Goal: Task Accomplishment & Management: Complete application form

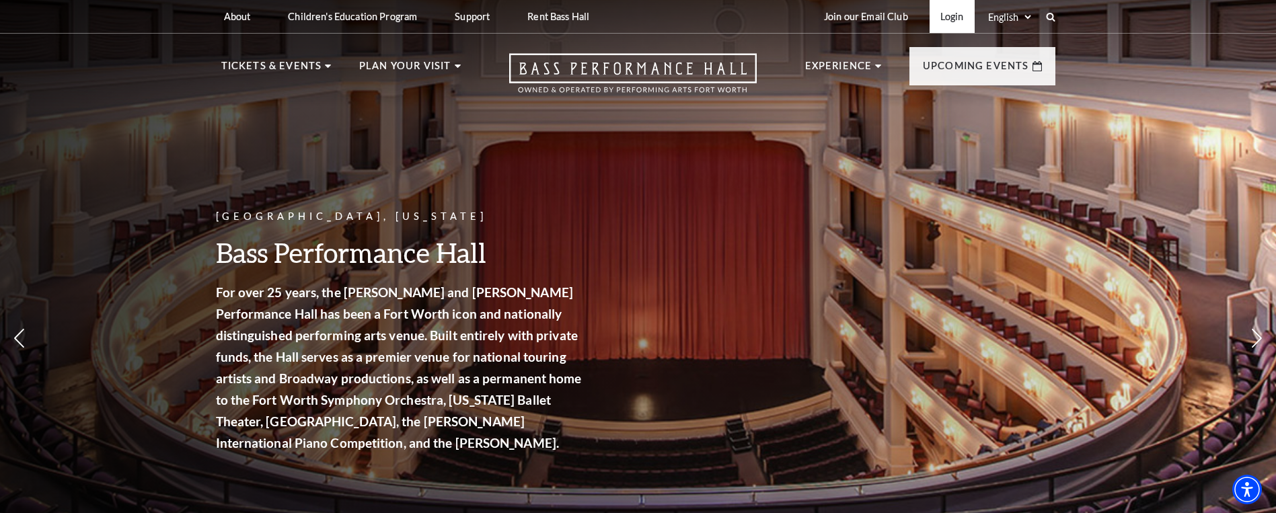
click at [953, 15] on link "Login" at bounding box center [951, 16] width 45 height 33
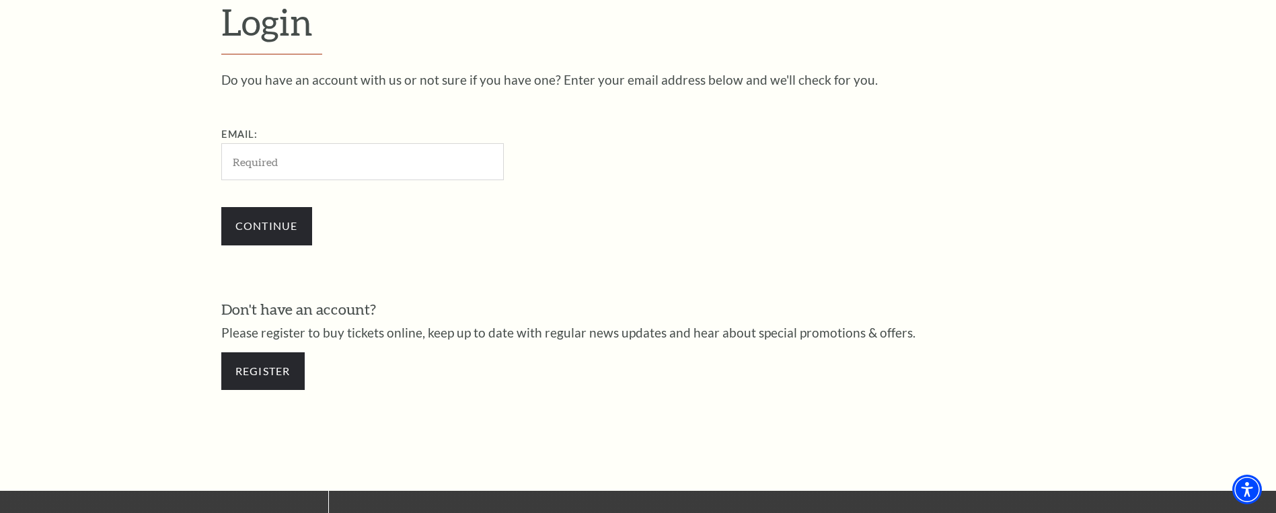
click at [1090, 314] on form "Login Do you have an account with us or not sure if you have one? Enter your em…" at bounding box center [638, 202] width 1276 height 579
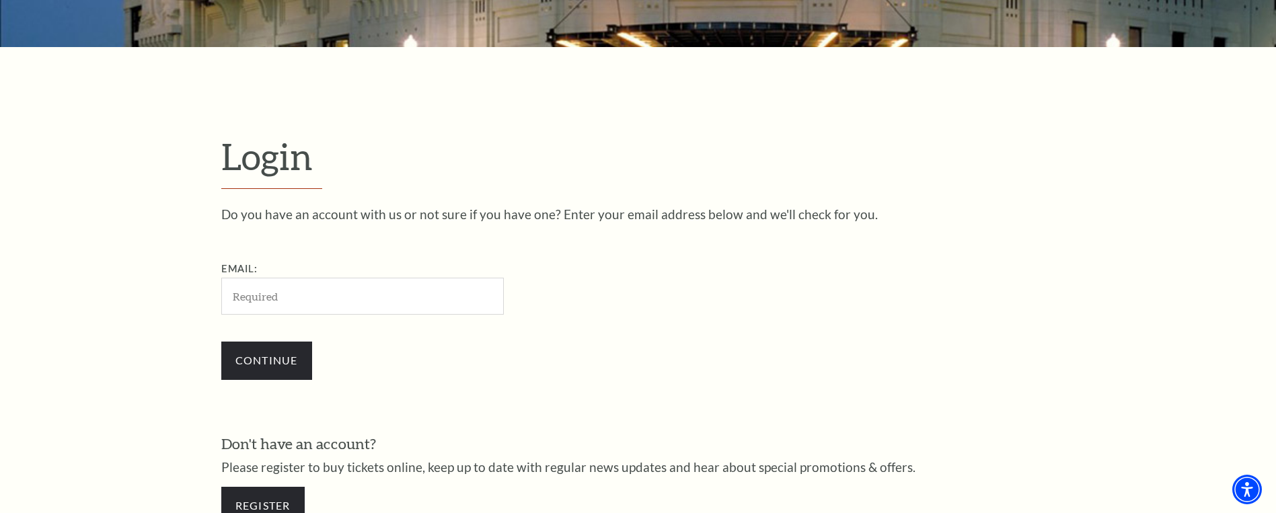
scroll to position [382, 0]
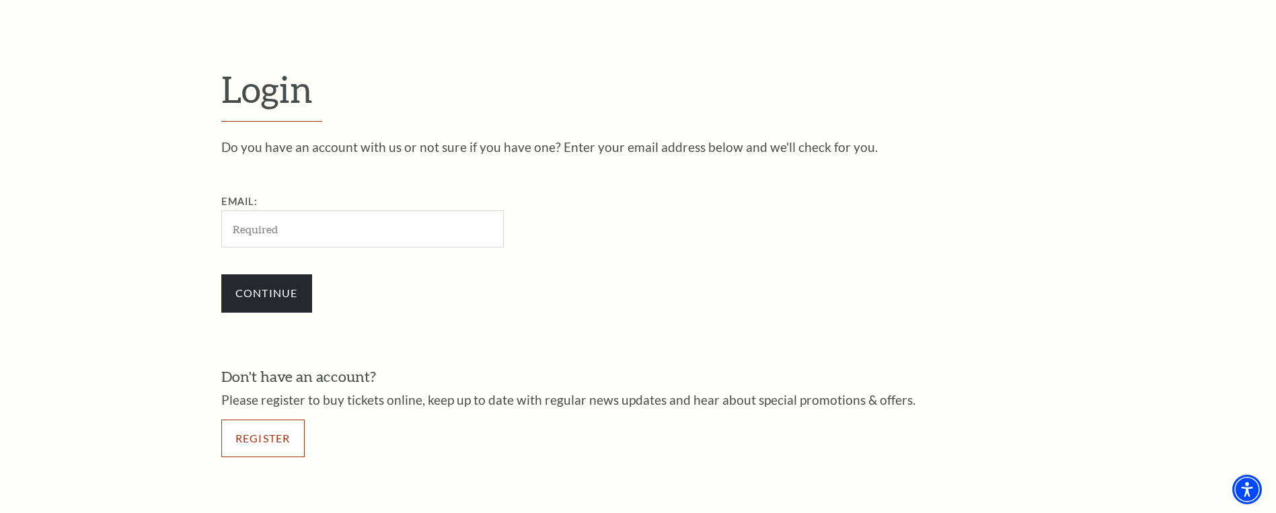
click at [269, 436] on link "Register" at bounding box center [262, 439] width 83 height 38
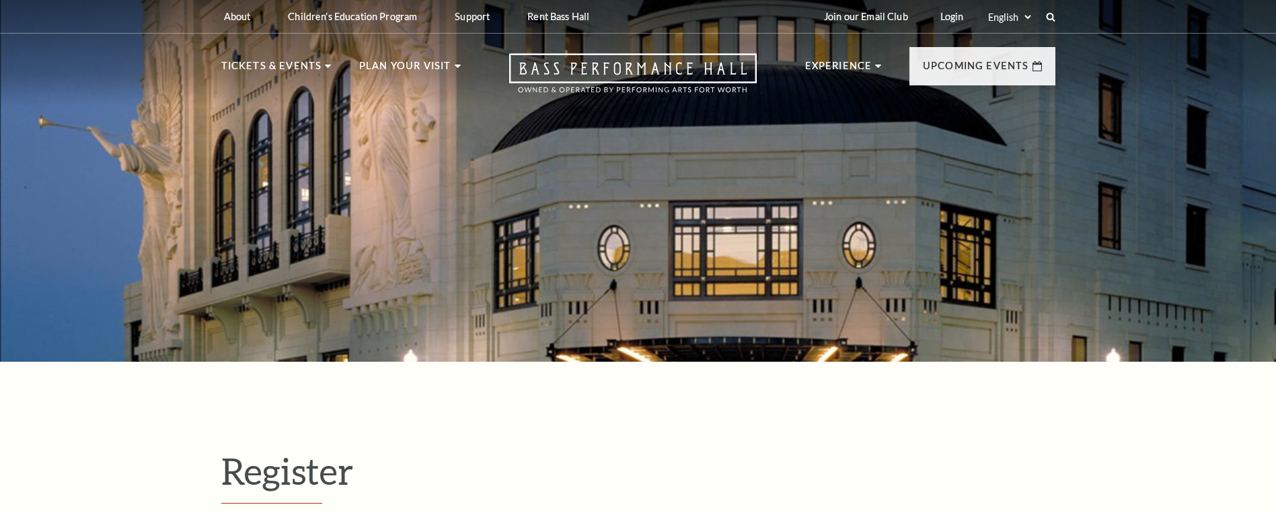
select select "1"
select select "[GEOGRAPHIC_DATA]"
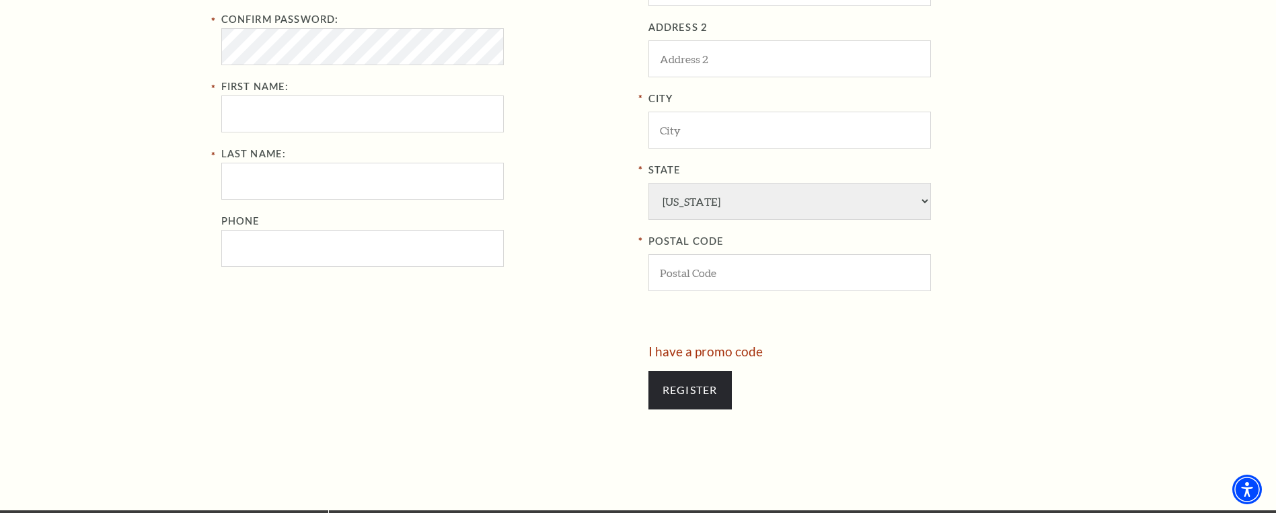
scroll to position [670, 0]
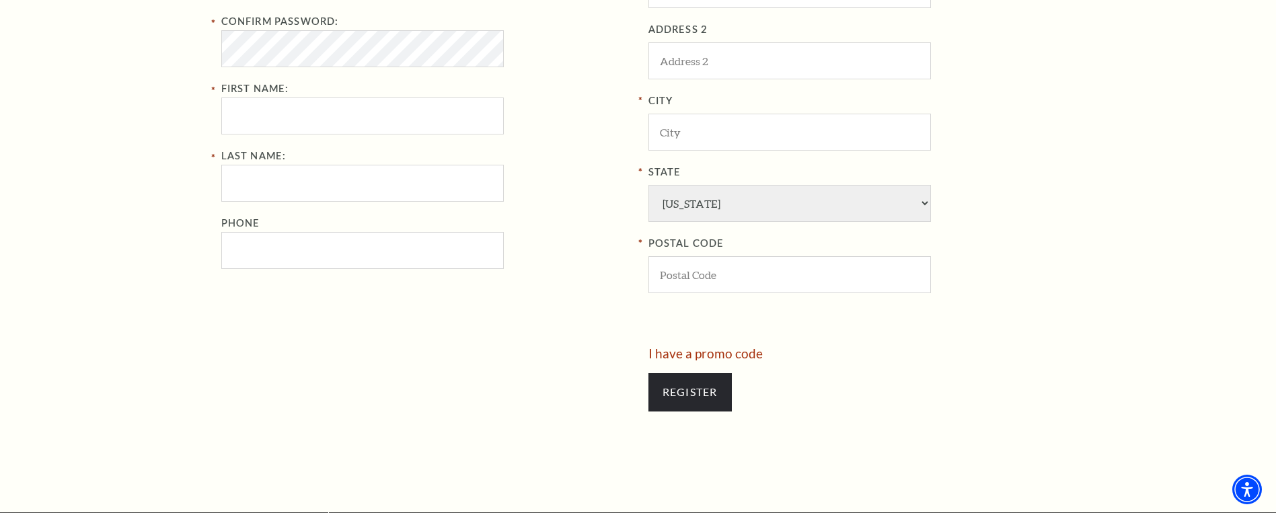
click at [1141, 260] on div "Register Your Information Email Address: Password: Confirm Password: First Name…" at bounding box center [638, 101] width 1276 height 821
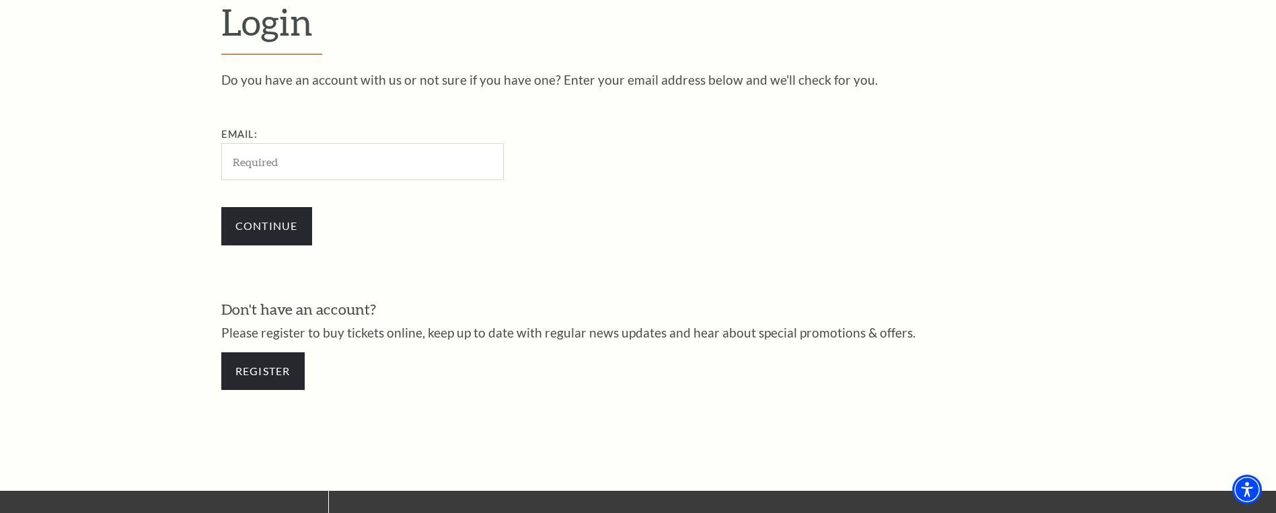
click at [1142, 132] on form "Login Do you have an account with us or not sure if you have one? Enter your em…" at bounding box center [638, 202] width 1276 height 579
